Goal: Task Accomplishment & Management: Manage account settings

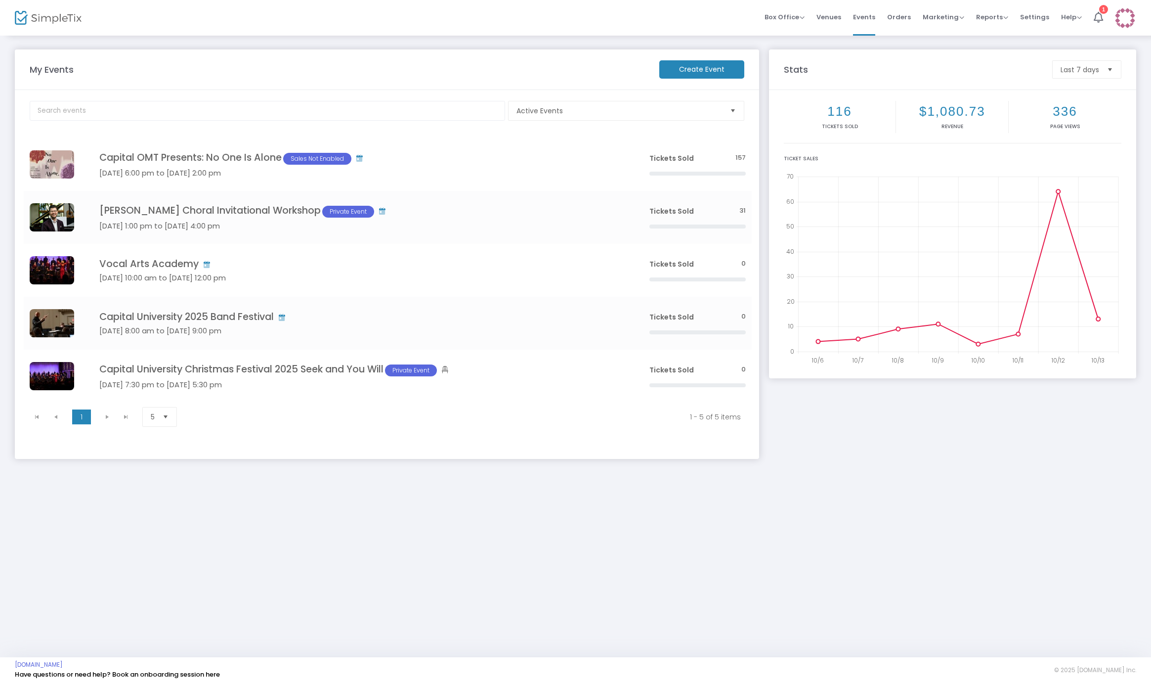
click at [1131, 19] on img at bounding box center [1125, 18] width 20 height 20
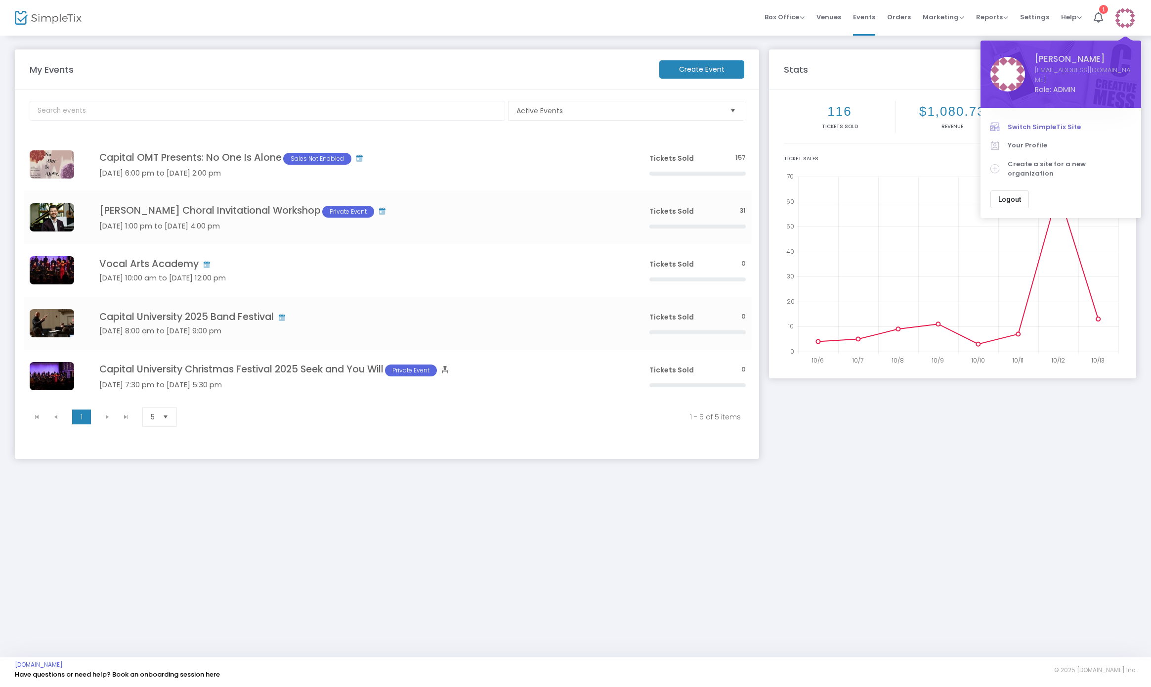
click at [1047, 122] on span "Switch SimpleTix Site" at bounding box center [1070, 127] width 124 height 10
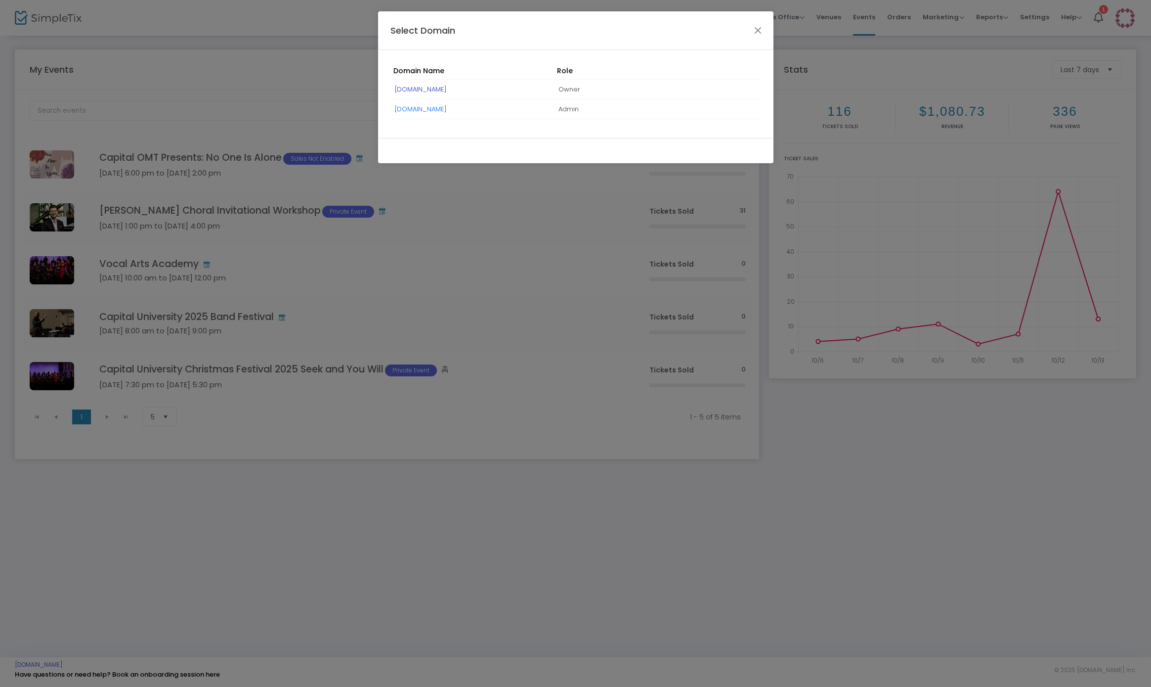
click at [423, 92] on link "[DOMAIN_NAME]" at bounding box center [421, 89] width 52 height 9
